Goal: Information Seeking & Learning: Learn about a topic

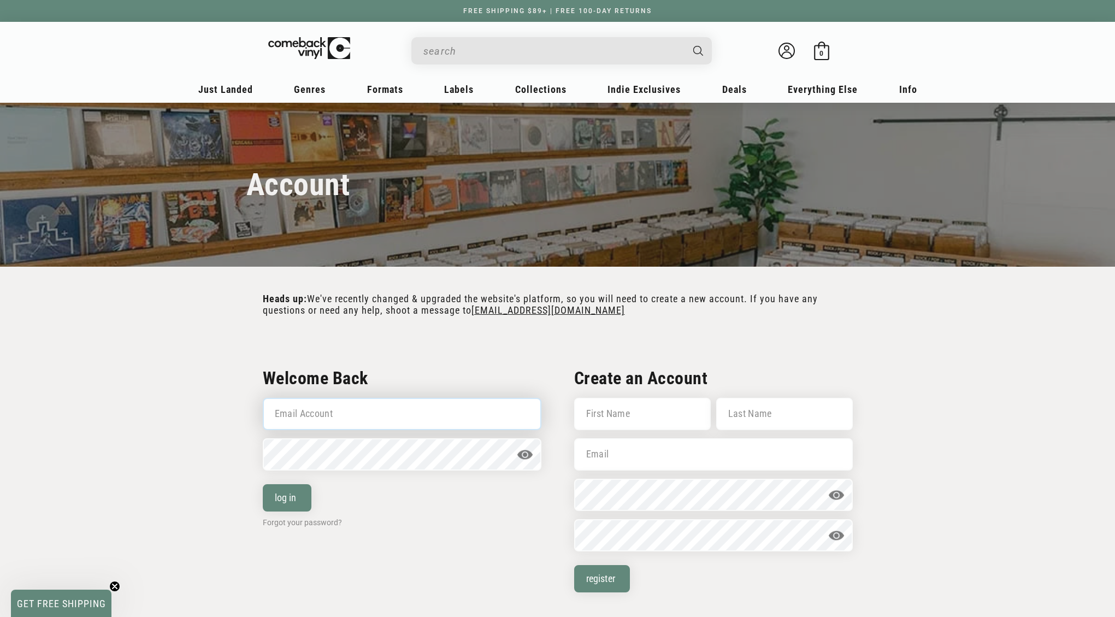
type input "brian@tweexmusic.com"
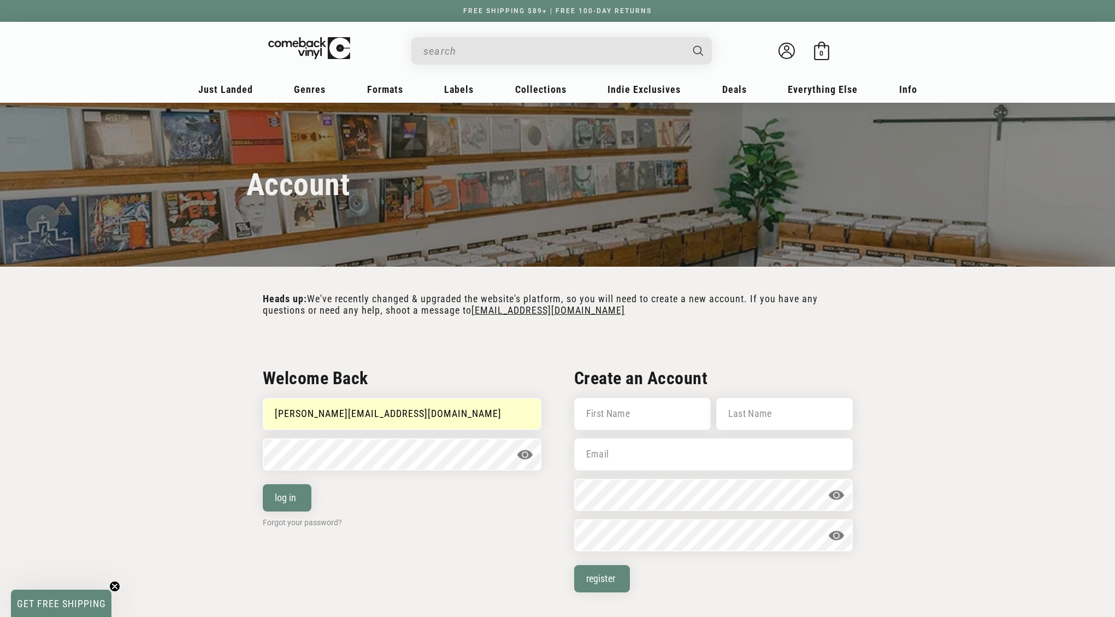
click at [476, 54] on input "When autocomplete results are available use up and down arrows to review and en…" at bounding box center [552, 51] width 259 height 22
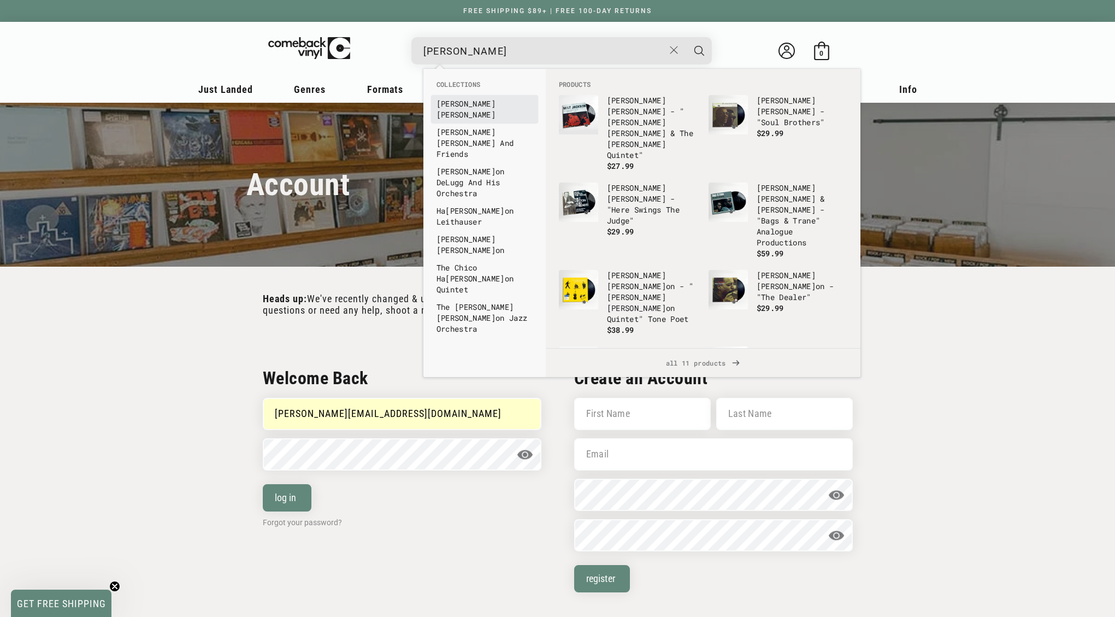
type input "milt"
click at [451, 102] on b "Milt" at bounding box center [465, 103] width 59 height 10
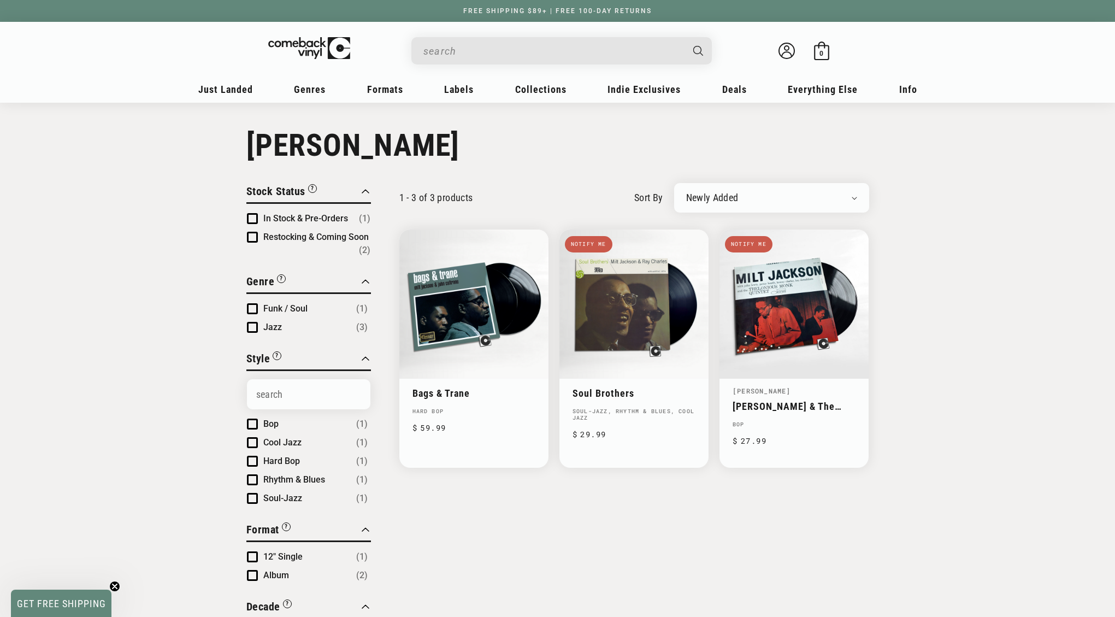
scroll to position [14, 0]
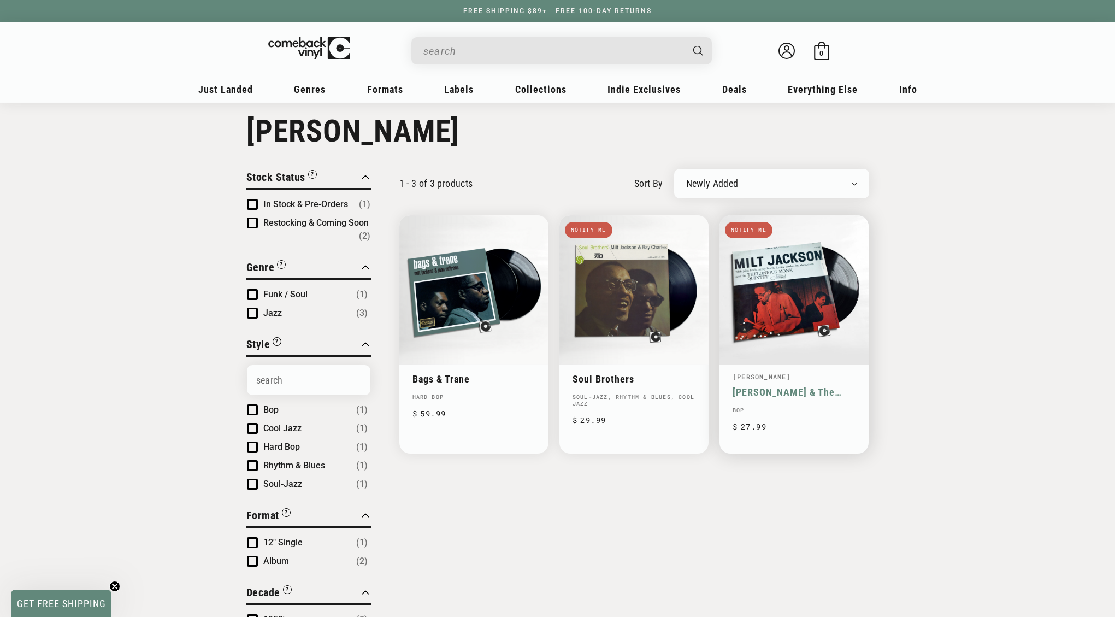
click at [762, 386] on link "Milt Jackson & The Thelonious Monk Quintet" at bounding box center [793, 391] width 123 height 11
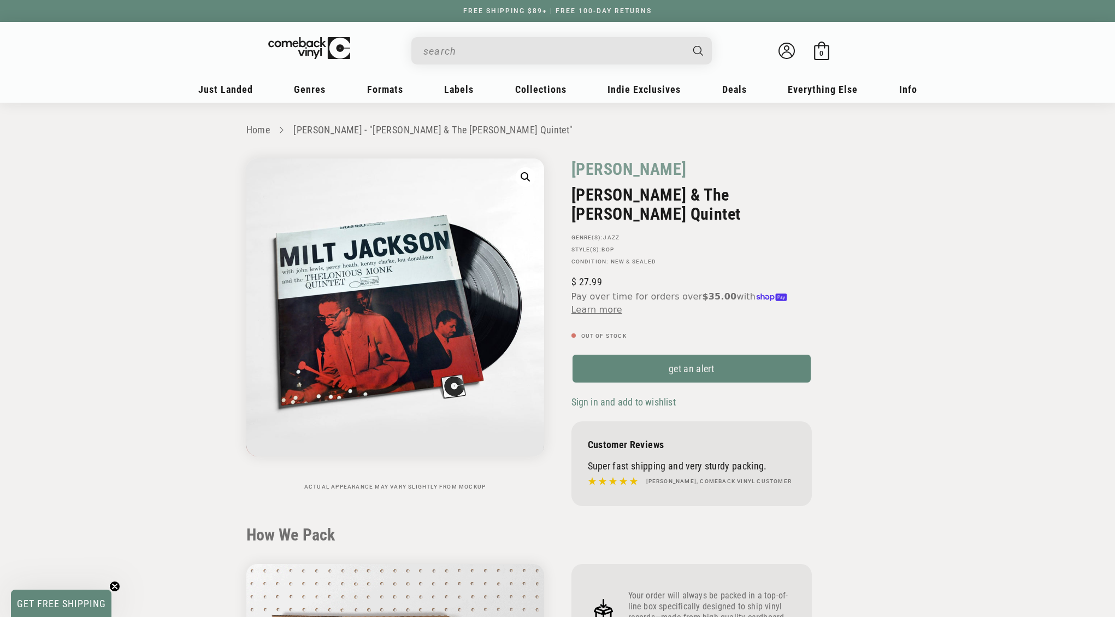
scroll to position [1737, 0]
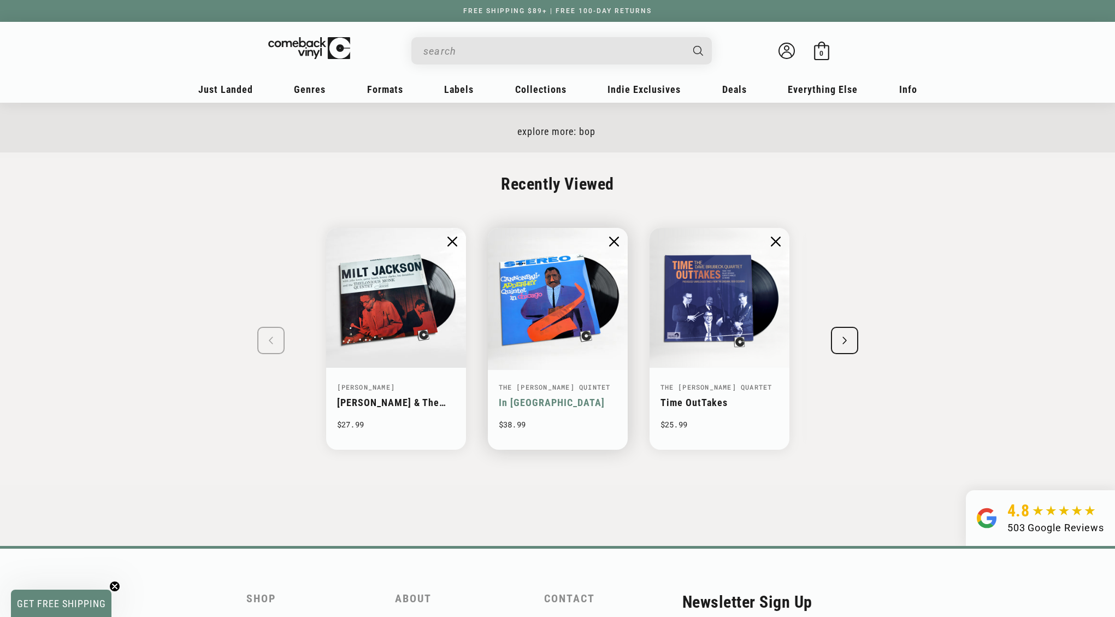
click at [574, 295] on img "2 / 8" at bounding box center [557, 298] width 144 height 144
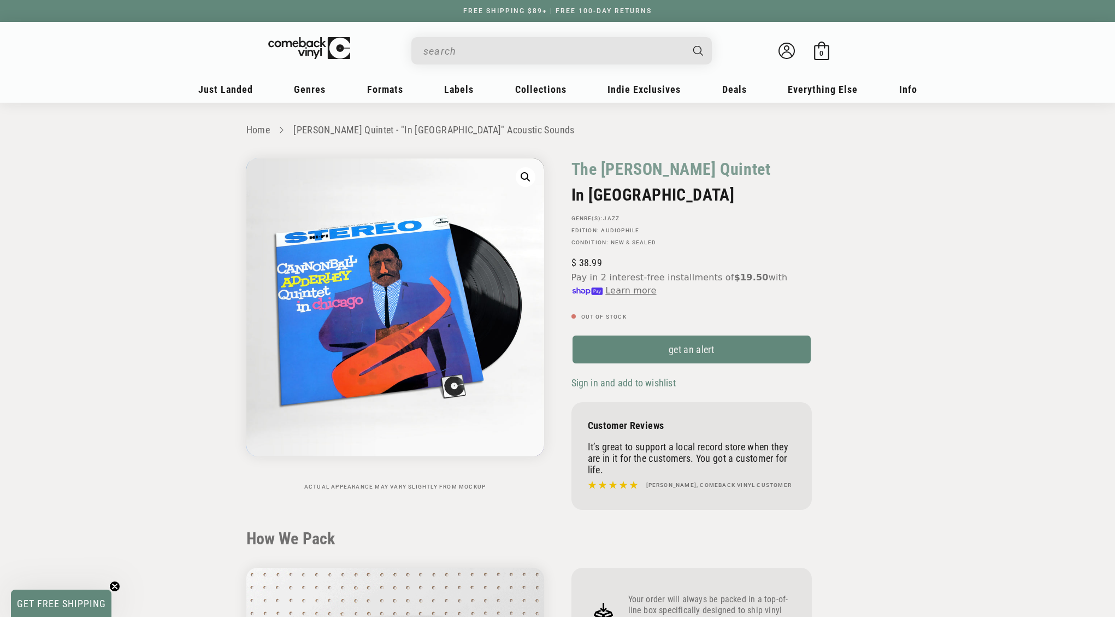
click at [655, 169] on link "The [PERSON_NAME] Quintet" at bounding box center [670, 168] width 199 height 21
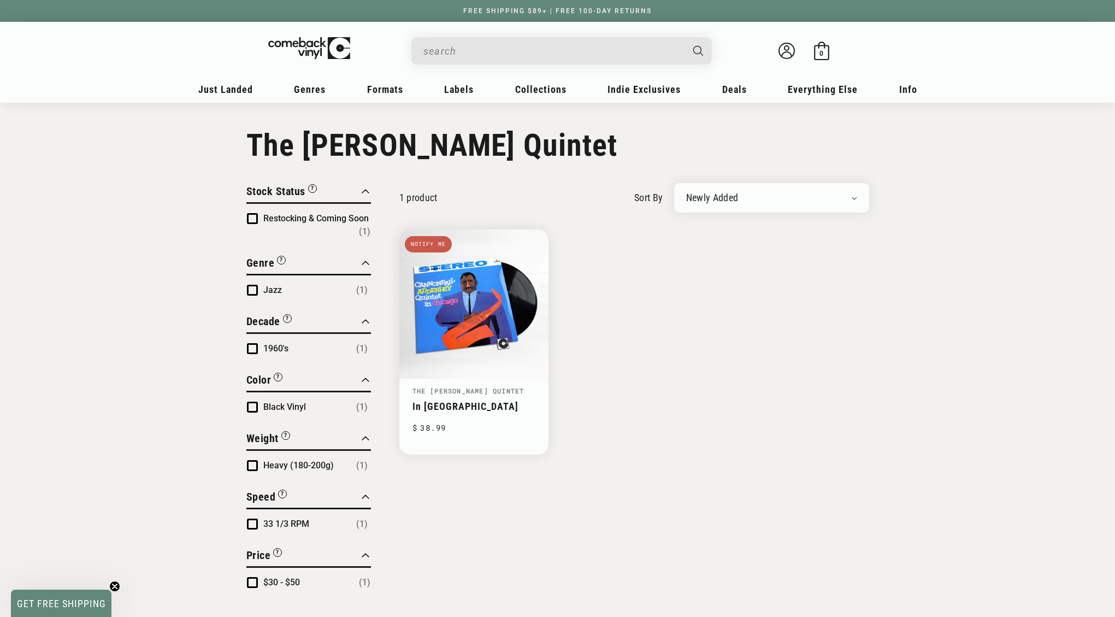
click at [449, 48] on input "When autocomplete results are available use up and down arrows to review and en…" at bounding box center [552, 51] width 259 height 22
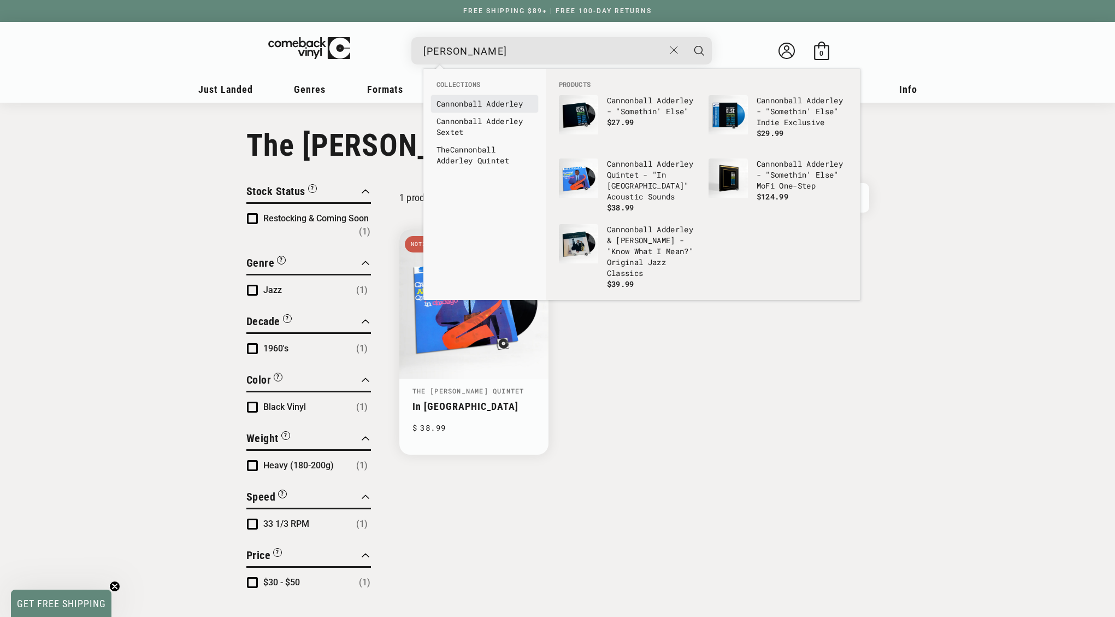
type input "[PERSON_NAME]"
click at [487, 105] on link "Cannonb all Adderley" at bounding box center [484, 103] width 96 height 11
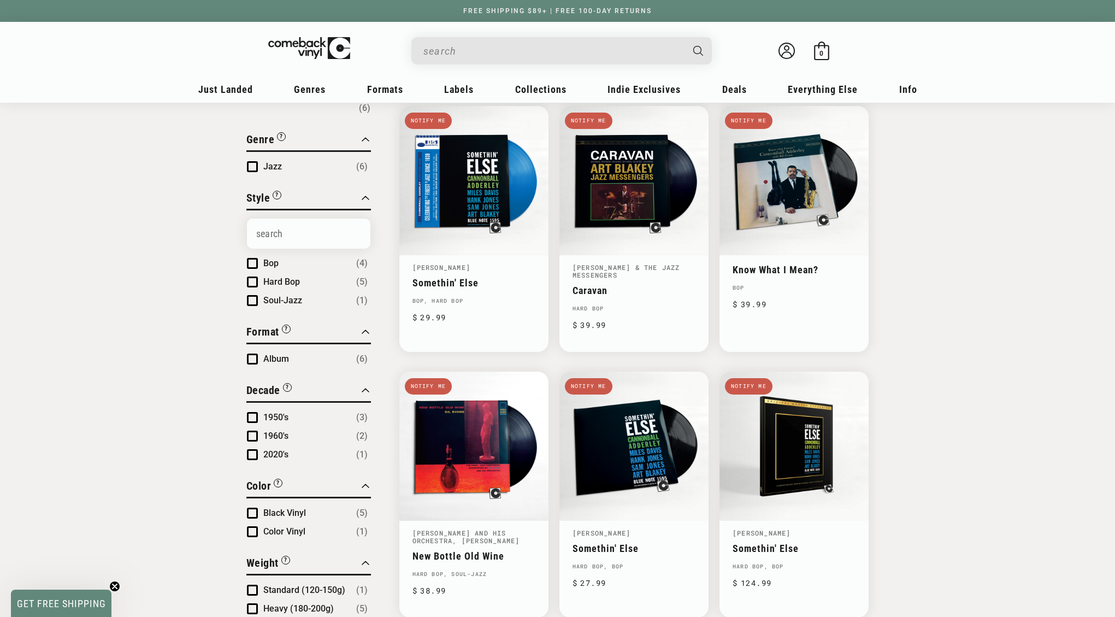
scroll to position [116, 0]
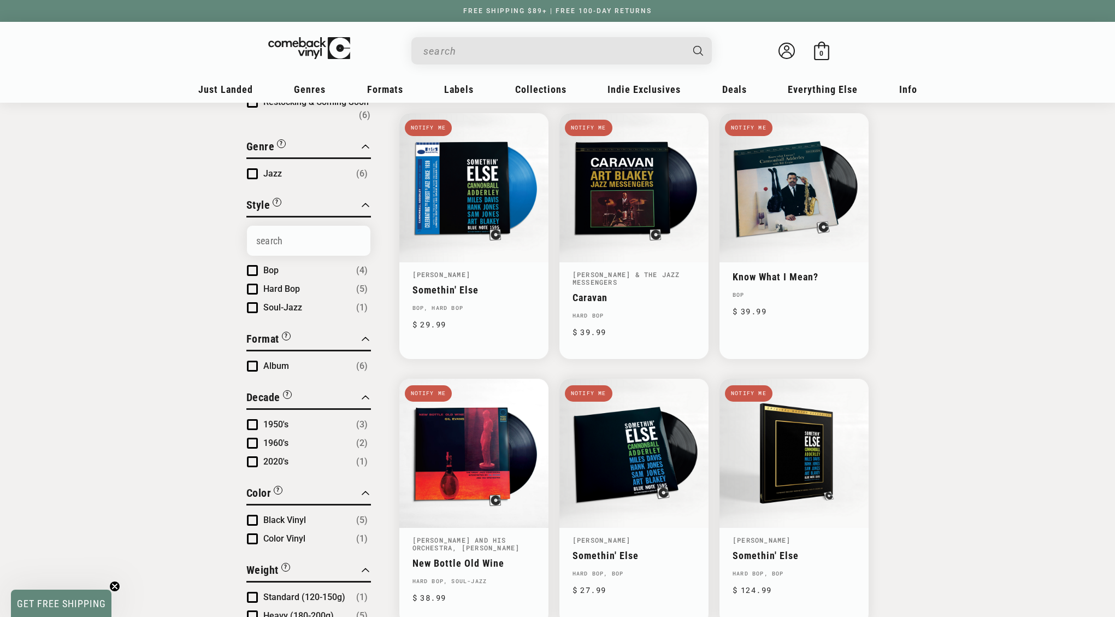
click at [154, 246] on div "Close Filter By Clear All Stock Status “Coming Soon” titles are upcoming releas…" at bounding box center [557, 478] width 1115 height 823
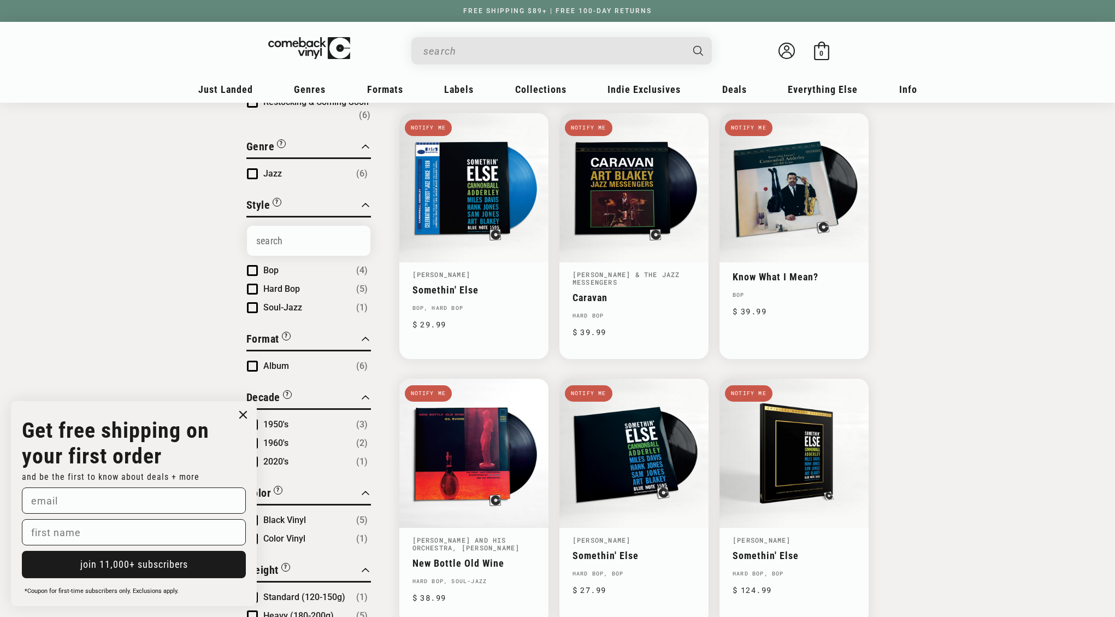
drag, startPoint x: 244, startPoint y: 413, endPoint x: 219, endPoint y: 393, distance: 31.8
click at [244, 413] on icon "Close dialog" at bounding box center [243, 414] width 7 height 7
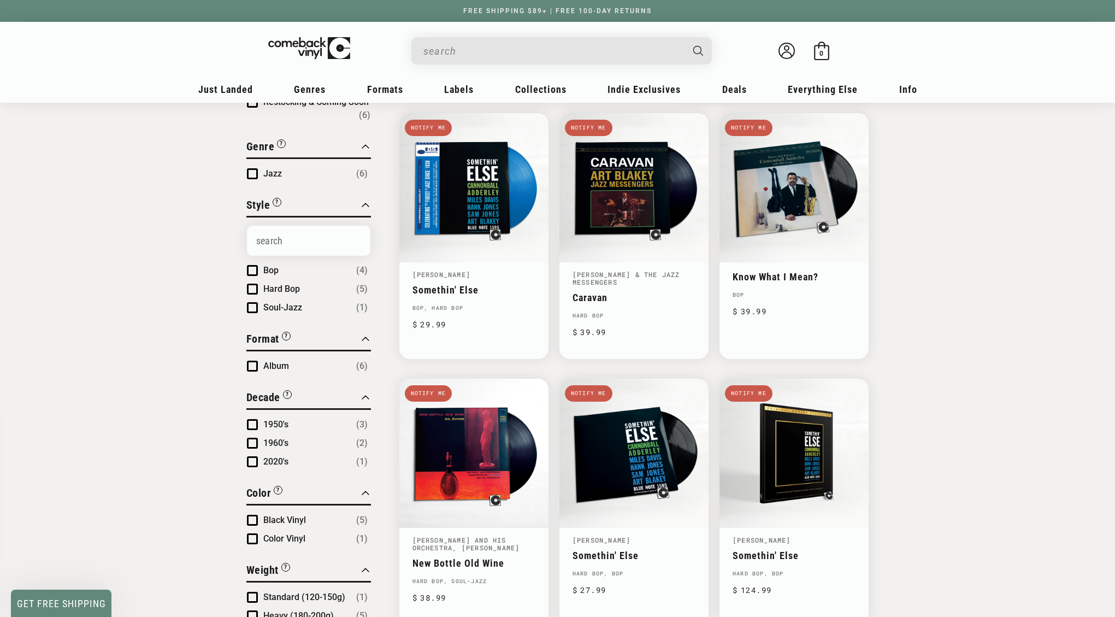
click at [177, 348] on div "Close Filter By Clear All Stock Status “Coming Soon” titles are upcoming releas…" at bounding box center [557, 478] width 1115 height 823
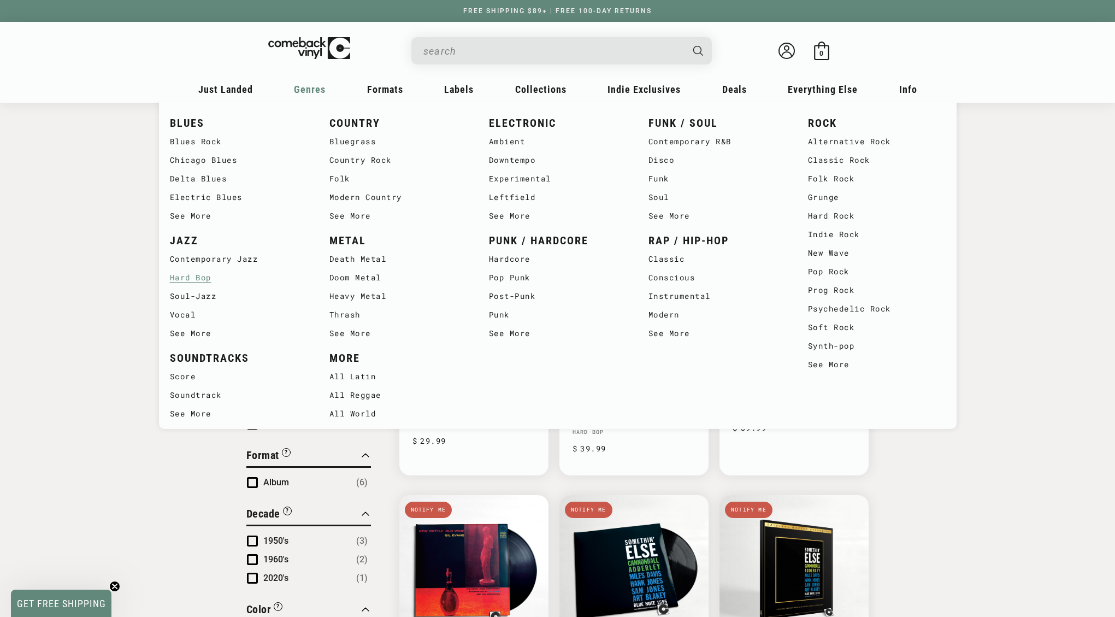
click at [187, 276] on link "Hard Bop" at bounding box center [239, 277] width 138 height 19
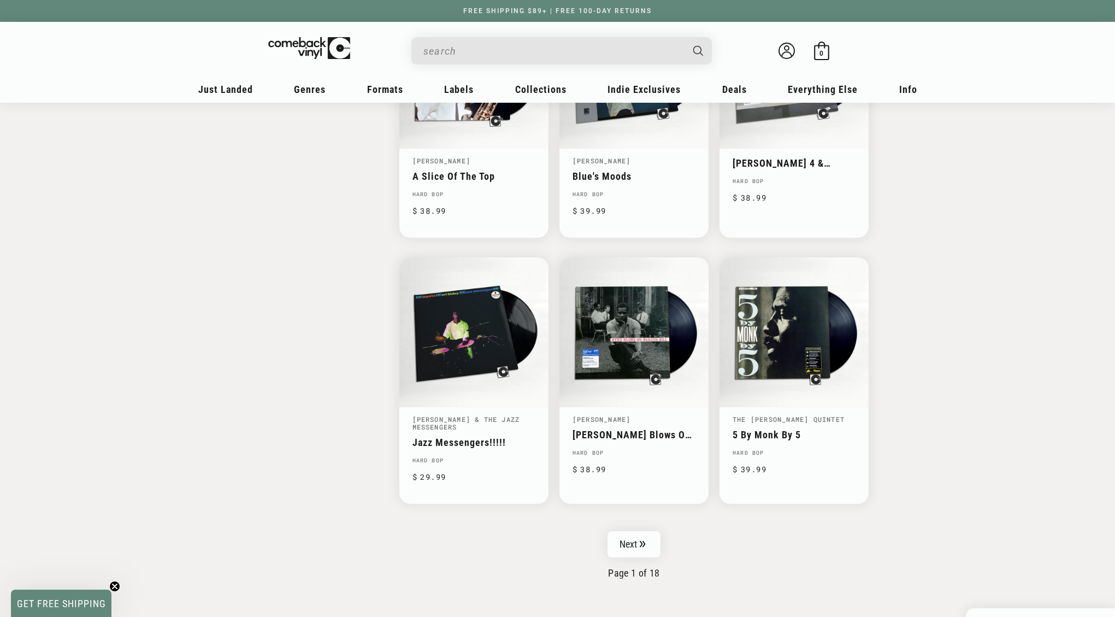
scroll to position [1534, 0]
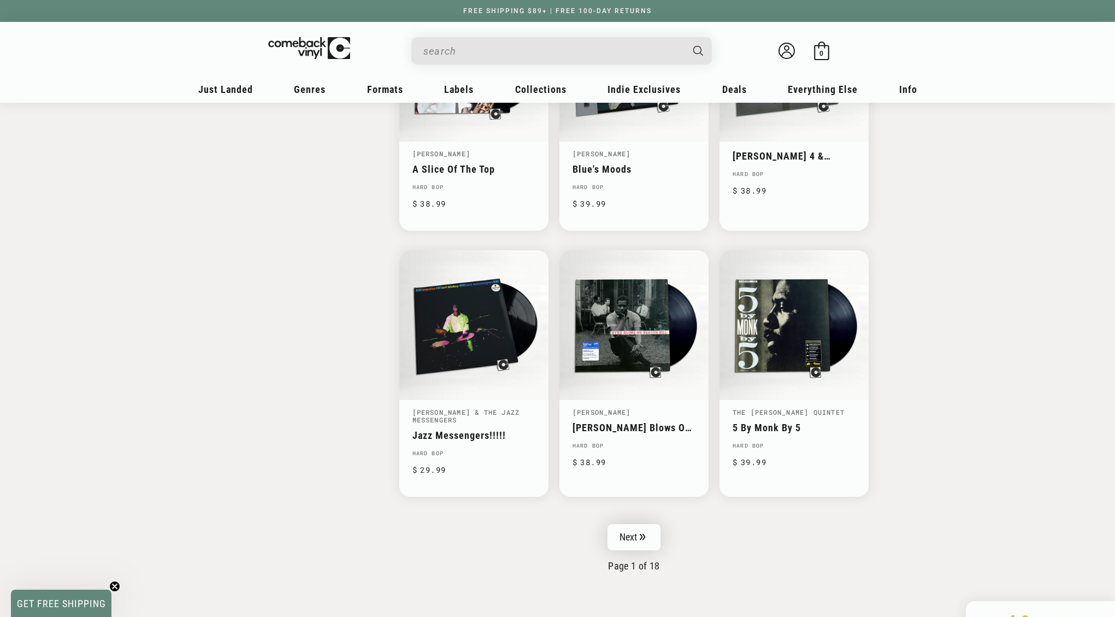
click at [635, 533] on link "Next" at bounding box center [634, 537] width 54 height 26
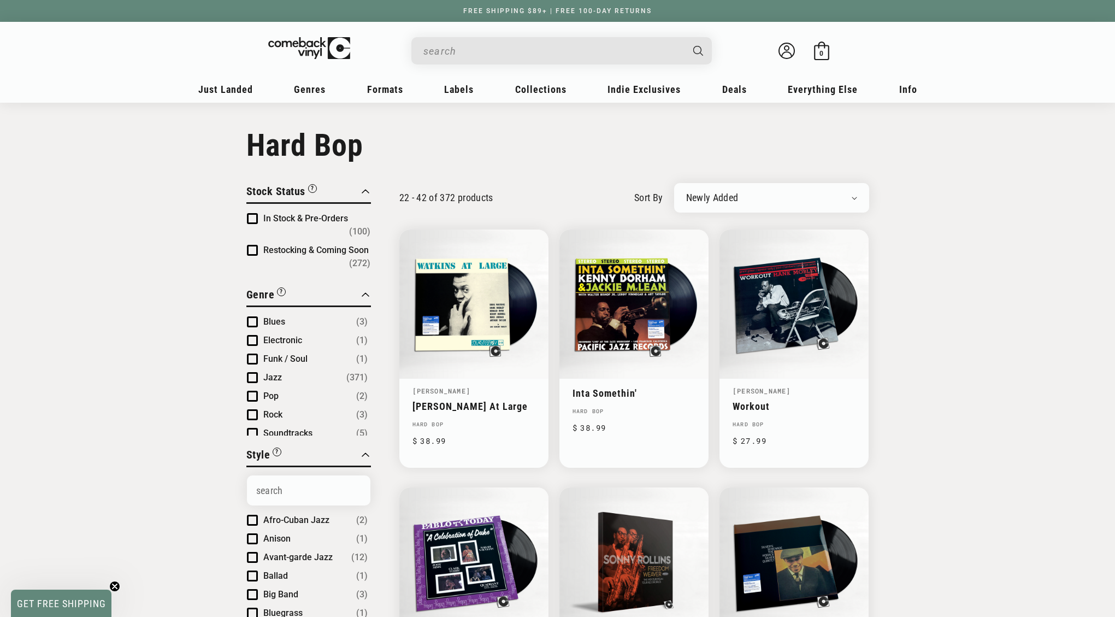
click at [527, 57] on input "When autocomplete results are available use up and down arrows to review and en…" at bounding box center [552, 51] width 259 height 22
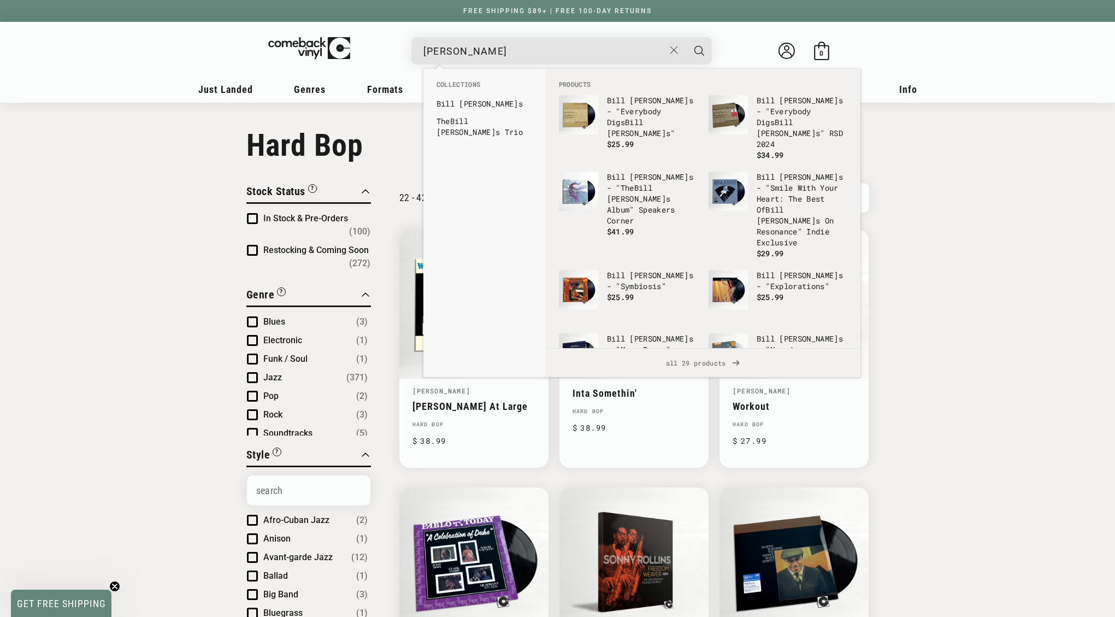
type input "bill evans"
click at [685, 37] on button "Search" at bounding box center [698, 50] width 27 height 27
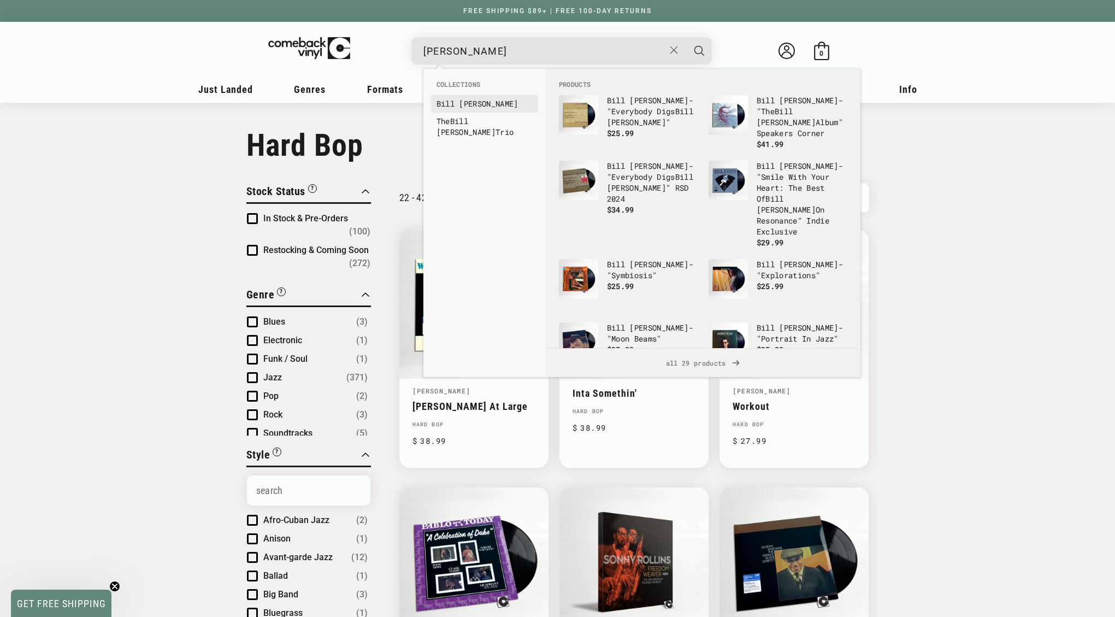
click at [466, 106] on b "Evans" at bounding box center [488, 103] width 59 height 10
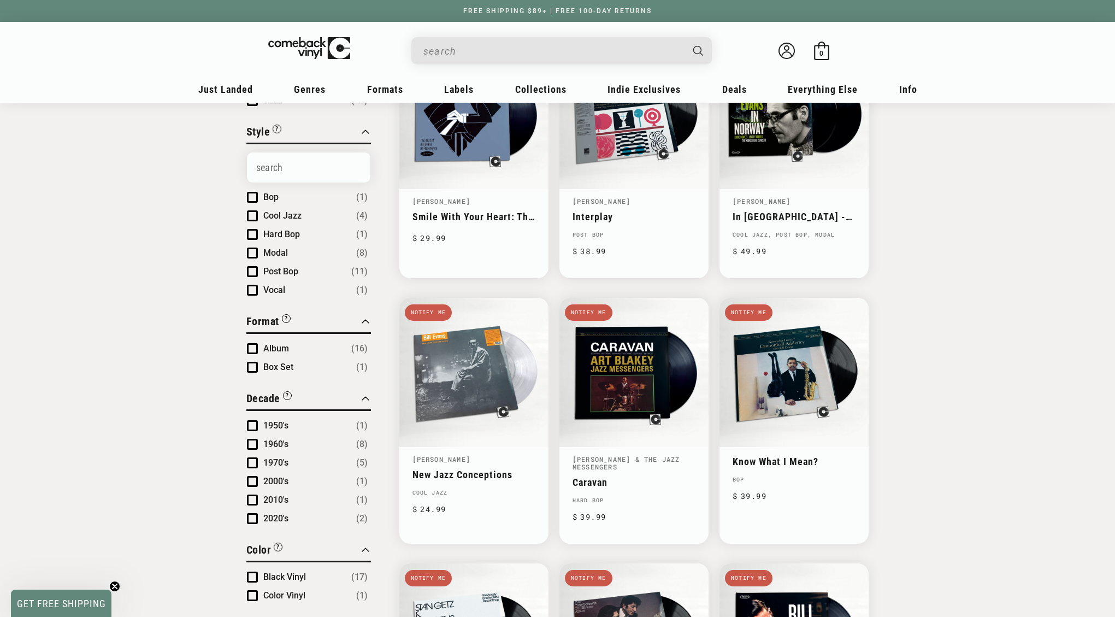
scroll to position [197, 0]
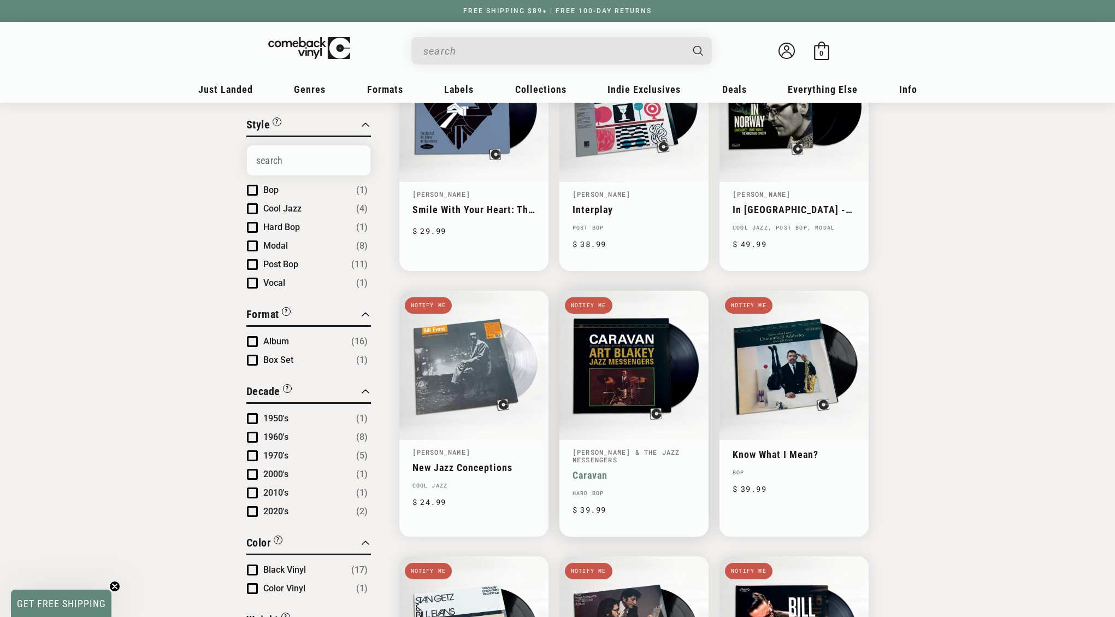
click at [625, 469] on link "Caravan" at bounding box center [633, 474] width 123 height 11
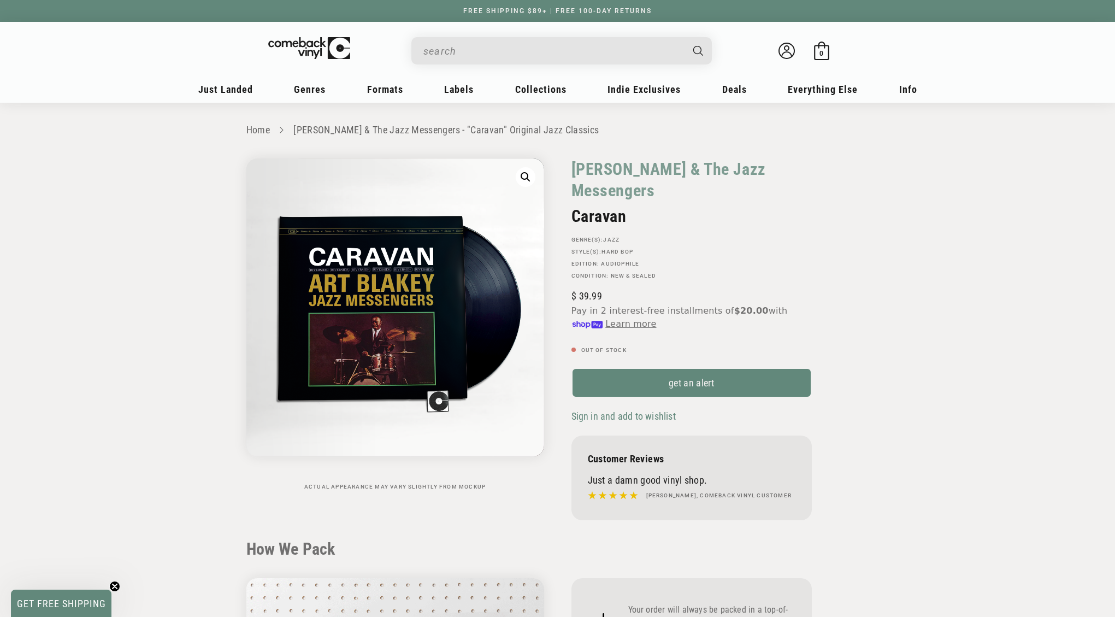
drag, startPoint x: 569, startPoint y: 170, endPoint x: 805, endPoint y: 176, distance: 236.5
click at [805, 176] on div "[PERSON_NAME] & The Jazz Messengers [GEOGRAPHIC_DATA] GENRE(S): Jazz STYLE(S): …" at bounding box center [713, 341] width 311 height 367
copy link "[PERSON_NAME] & The Jazz Messengers"
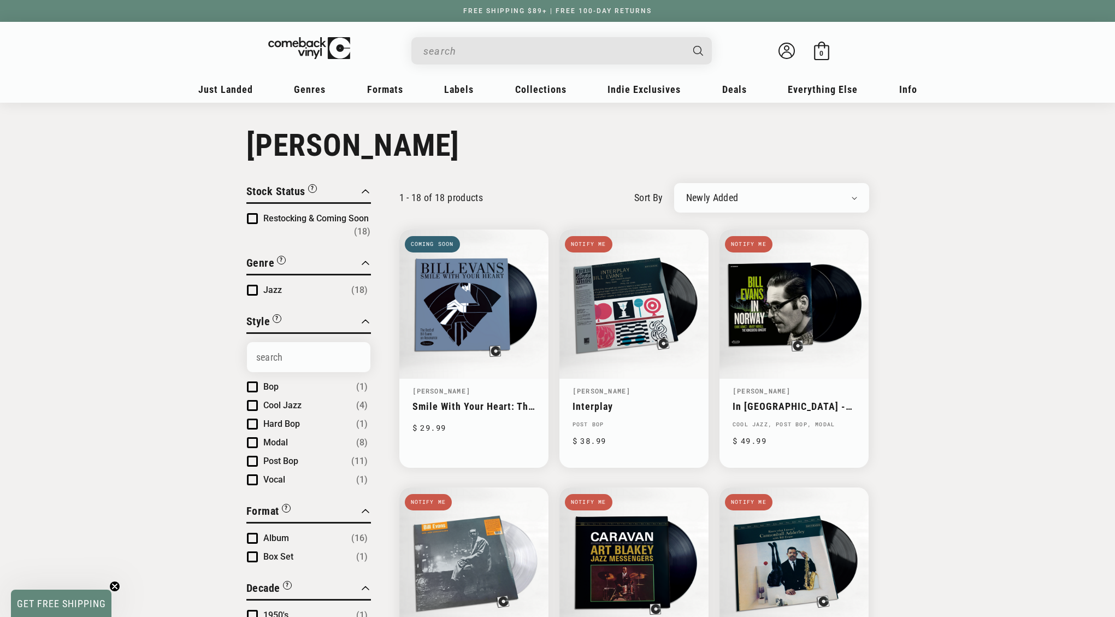
click at [495, 48] on input "When autocomplete results are available use up and down arrows to review and en…" at bounding box center [552, 51] width 259 height 22
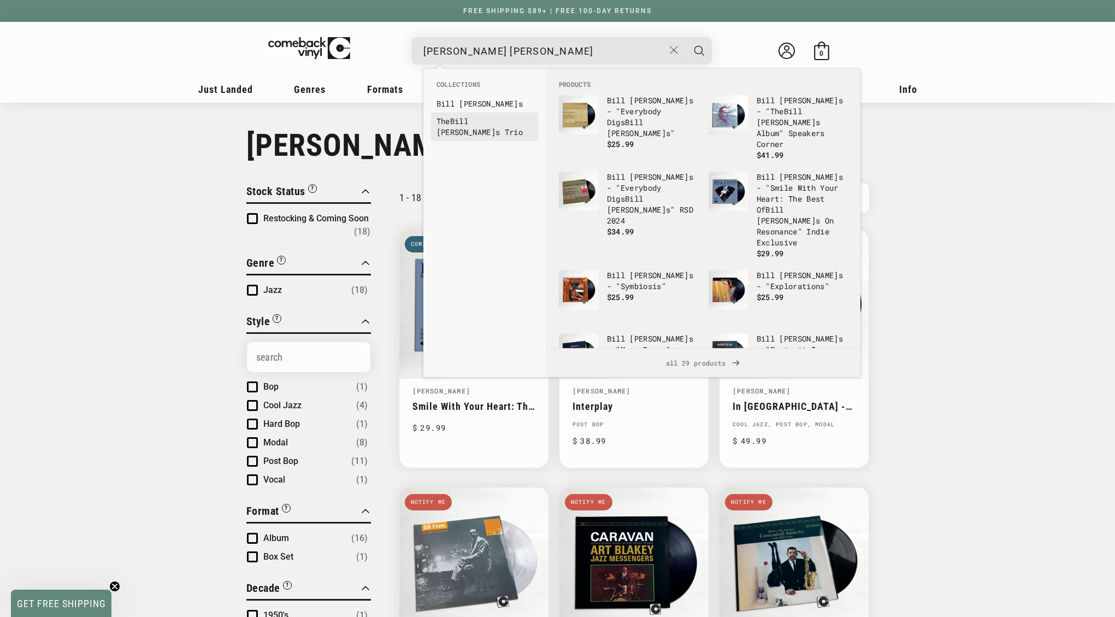
type input "bill evan"
click at [464, 121] on b "Bill" at bounding box center [459, 121] width 18 height 10
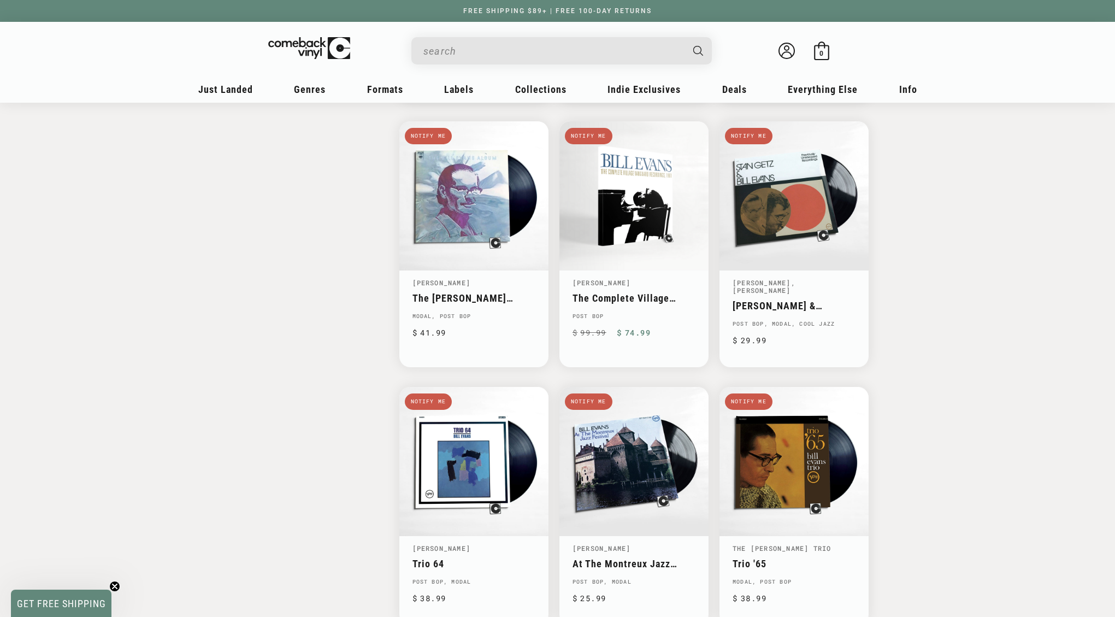
scroll to position [1415, 0]
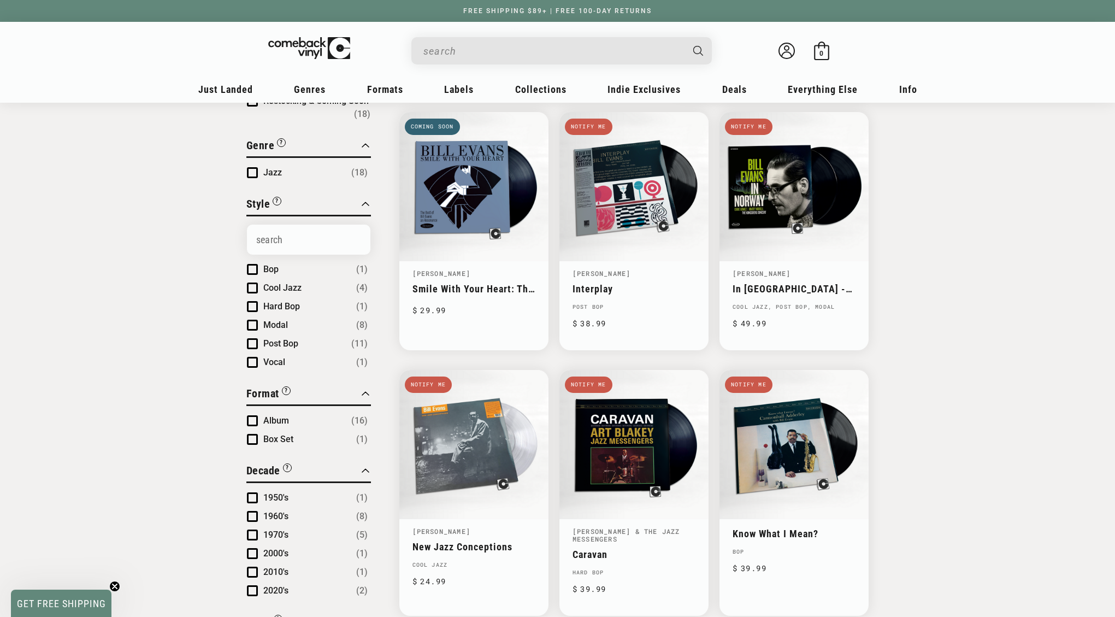
scroll to position [0, 0]
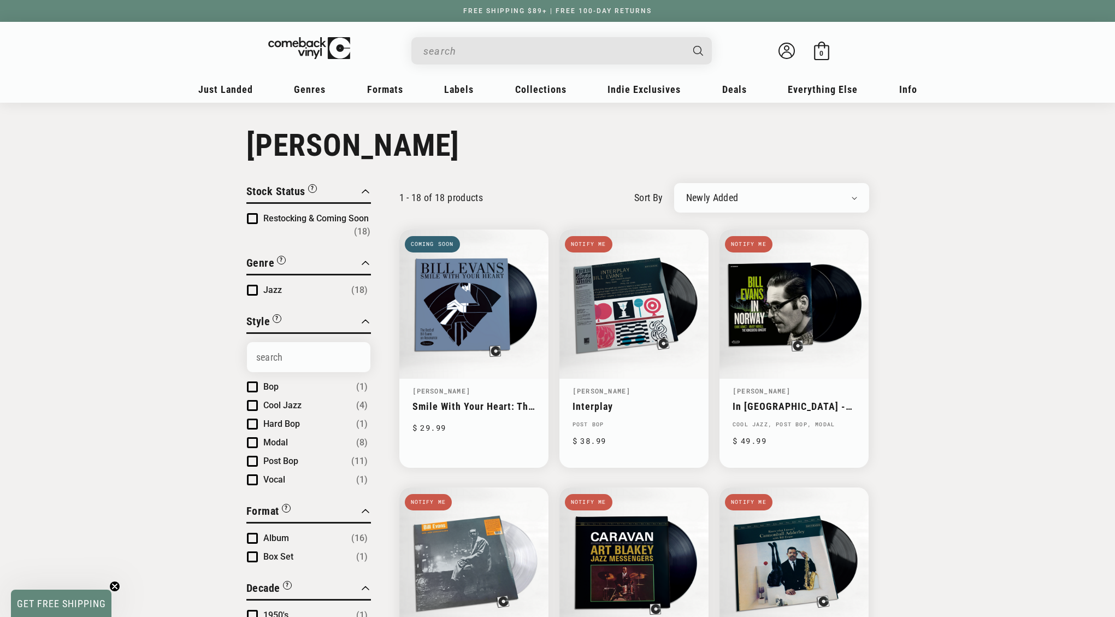
click at [481, 400] on link "Smile With Your Heart: The Best Of [PERSON_NAME] On Resonance" at bounding box center [473, 405] width 123 height 11
